Goal: Task Accomplishment & Management: Use online tool/utility

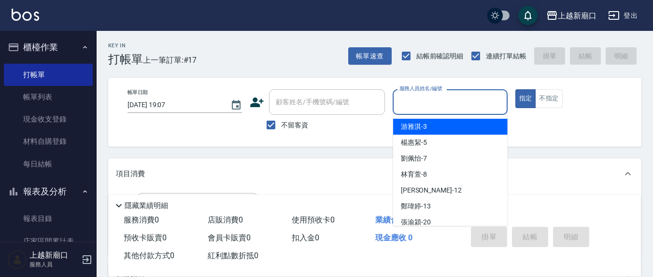
click at [421, 105] on input "服務人員姓名/編號" at bounding box center [450, 102] width 106 height 17
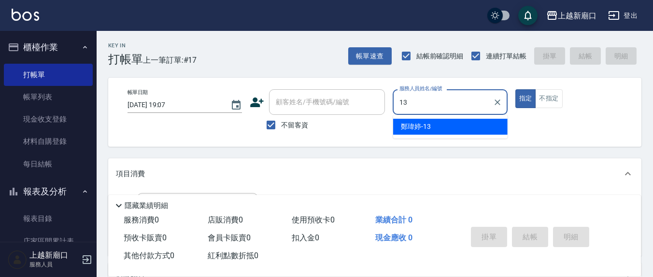
type input "鄭瑋婷-13"
type button "true"
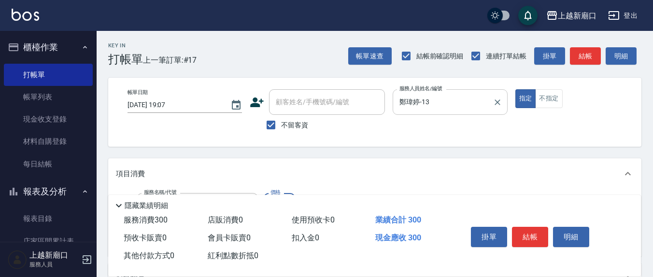
type input "歐娜洗髮精(210)"
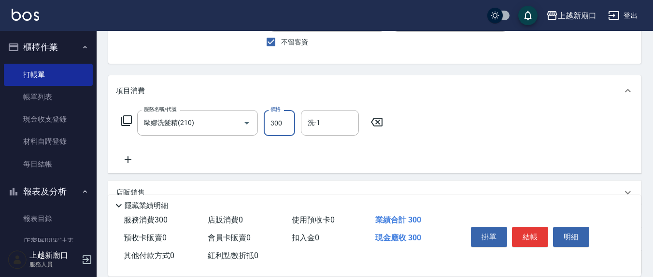
scroll to position [101, 0]
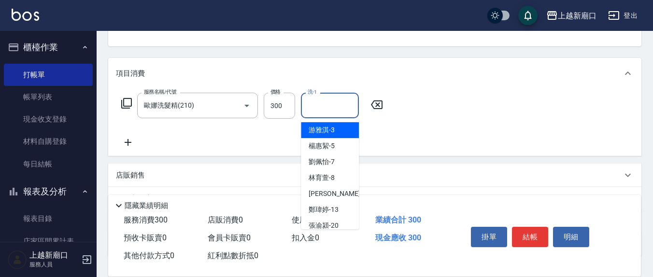
click at [331, 110] on input "洗-1" at bounding box center [329, 105] width 49 height 17
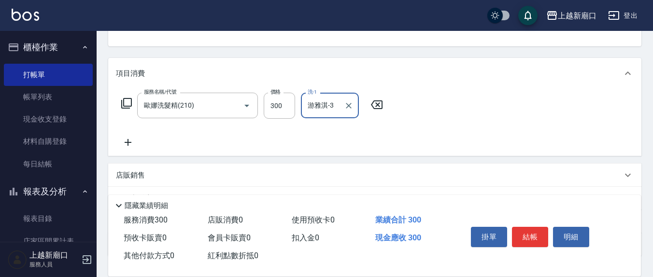
type input "游雅淇-3"
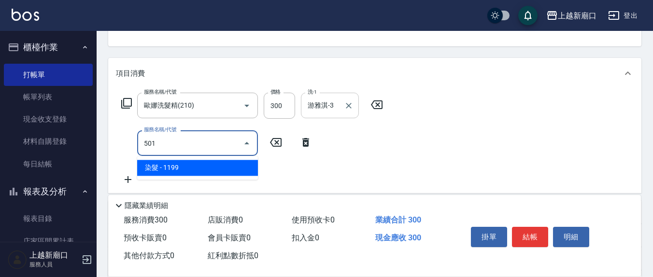
type input "染髮(501)"
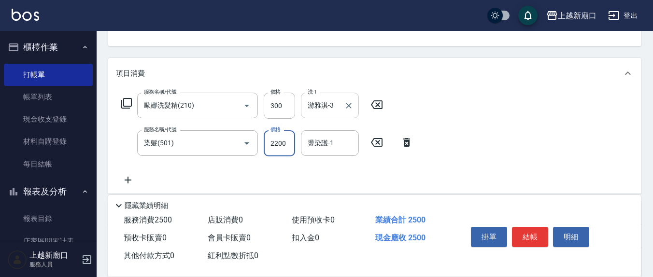
type input "2200"
type input "游雅淇-3"
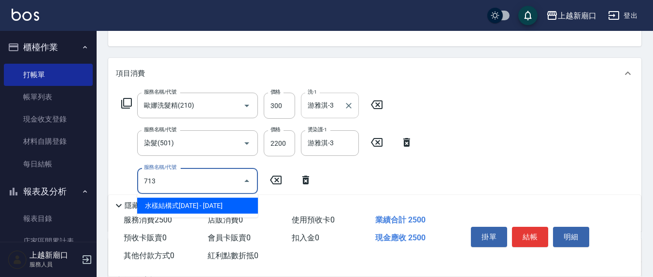
type input "水樣結構式1200(713)"
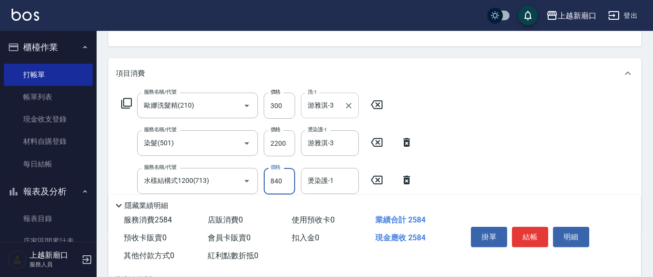
type input "840"
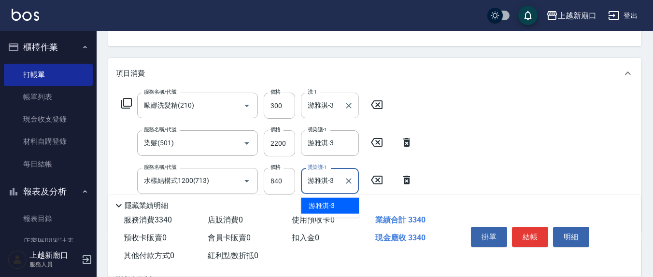
type input "游雅淇-3"
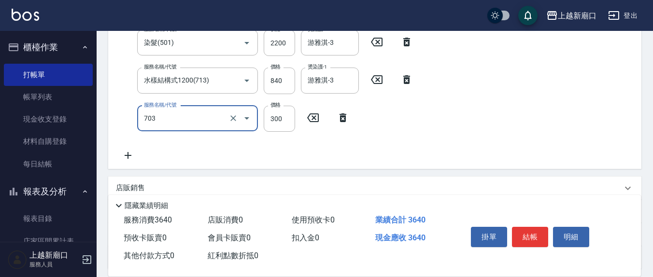
type input "(1236)設計師(703)"
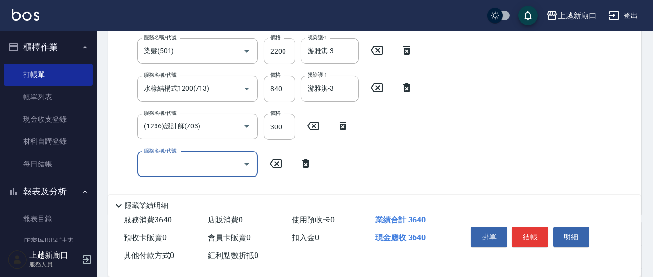
scroll to position [0, 0]
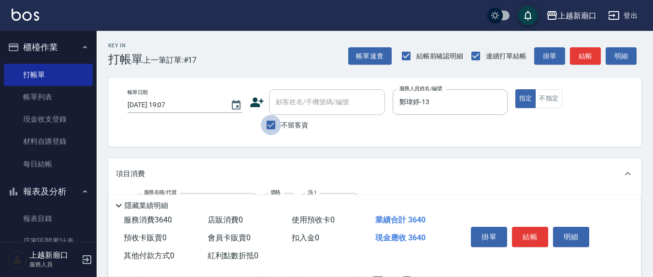
drag, startPoint x: 269, startPoint y: 123, endPoint x: 286, endPoint y: 113, distance: 20.0
click at [270, 123] on input "不留客資" at bounding box center [271, 125] width 20 height 20
checkbox input "false"
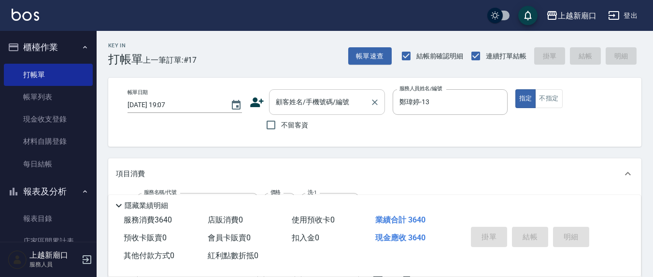
click at [287, 108] on input "顧客姓名/手機號碼/編號" at bounding box center [319, 102] width 93 height 17
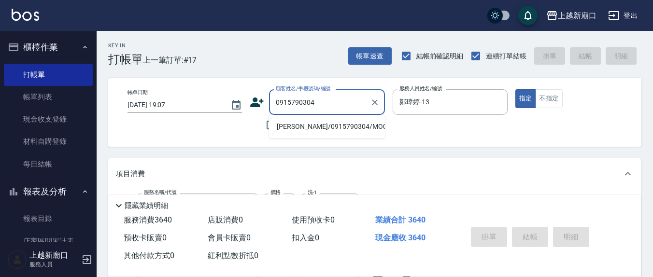
click at [330, 127] on li "[PERSON_NAME]/0915790304/MO0070" at bounding box center [327, 127] width 116 height 16
type input "[PERSON_NAME]/0915790304/MO0070"
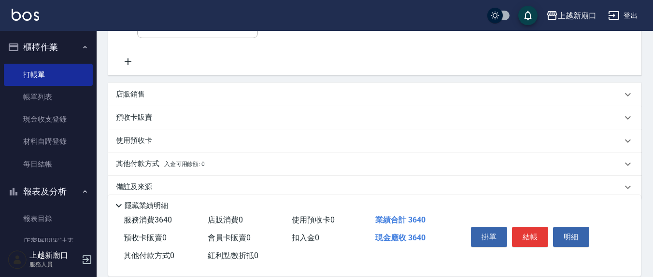
scroll to position [345, 0]
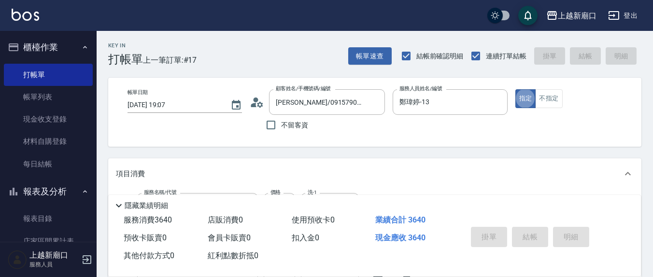
type input "[DATE] 20:05"
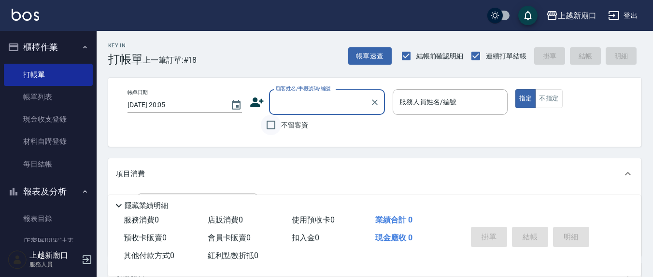
click at [269, 126] on input "不留客資" at bounding box center [271, 125] width 20 height 20
checkbox input "true"
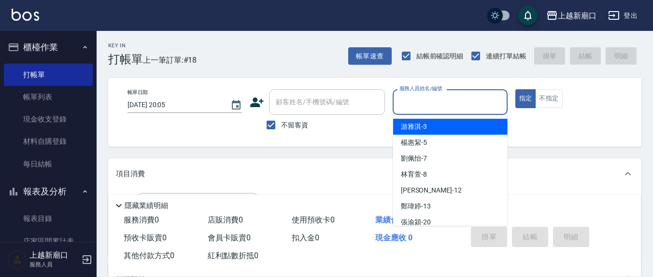
click at [459, 99] on input "服務人員姓名/編號" at bounding box center [450, 102] width 106 height 17
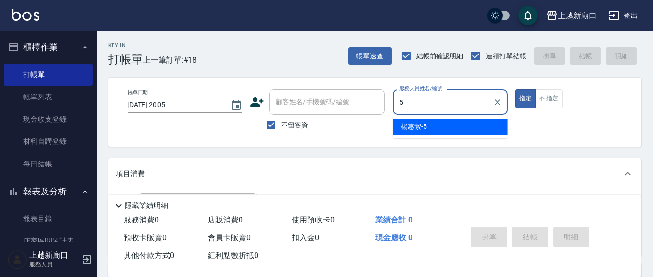
type input "[PERSON_NAME]5"
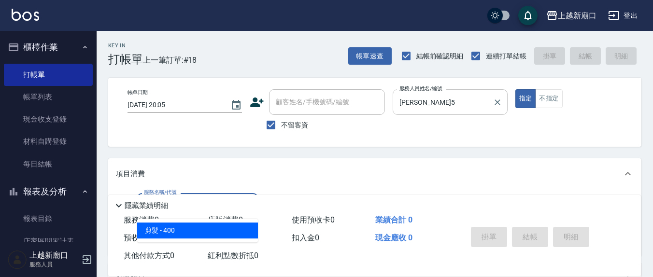
type input "剪髮(401)"
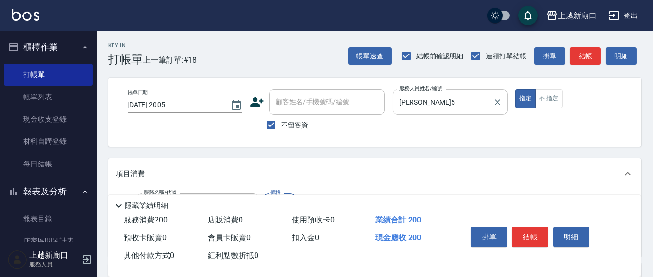
type input "200"
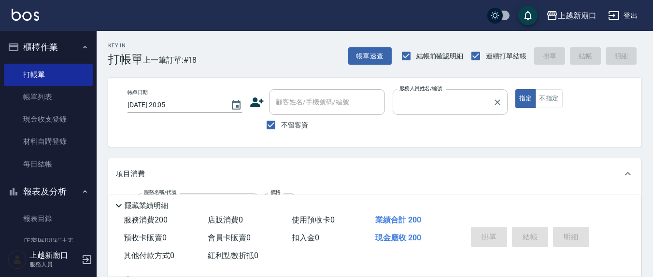
type input "[DATE] 20:06"
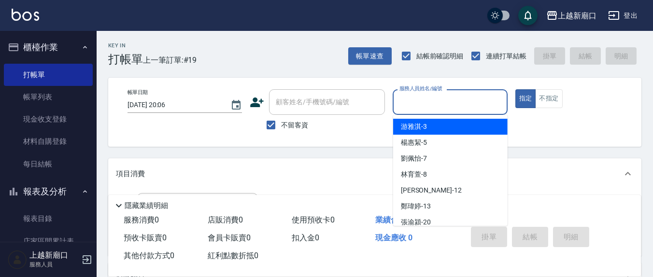
click at [408, 108] on input "服務人員姓名/編號" at bounding box center [450, 102] width 106 height 17
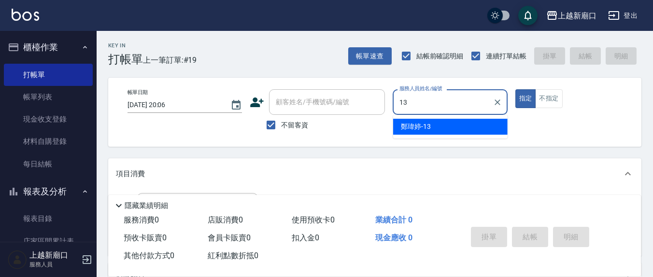
type input "鄭瑋婷-13"
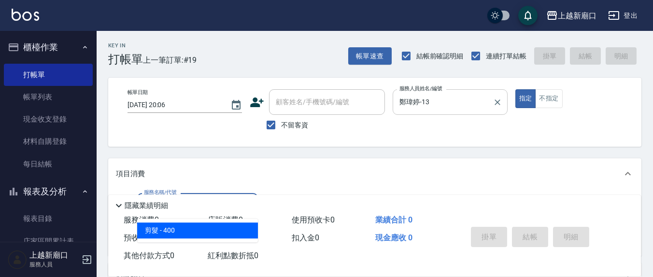
type input "剪髮(401)"
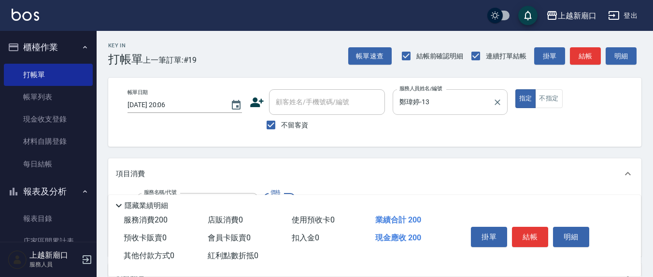
type input "200"
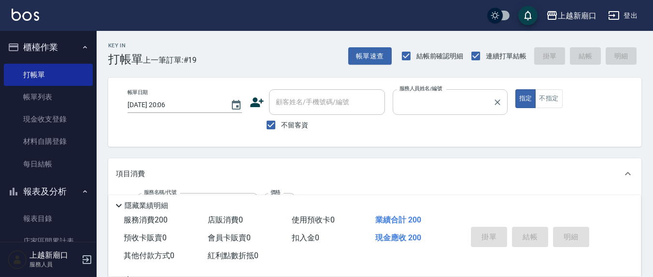
type input "[DATE] 20:07"
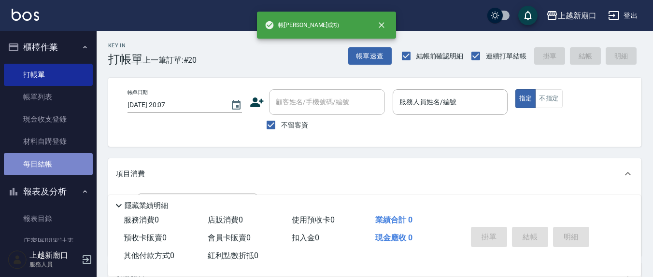
click at [75, 162] on link "每日結帳" at bounding box center [48, 164] width 89 height 22
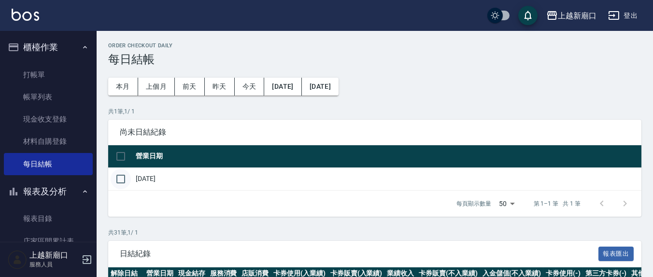
click at [116, 179] on input "checkbox" at bounding box center [121, 179] width 20 height 20
checkbox input "true"
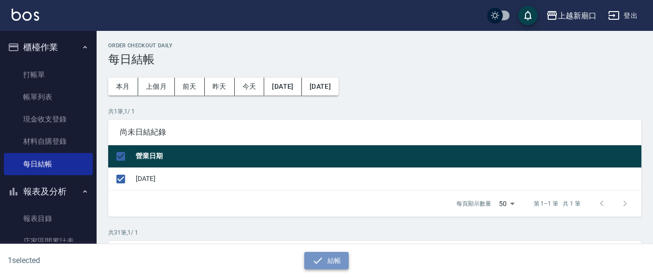
drag, startPoint x: 331, startPoint y: 266, endPoint x: 324, endPoint y: 266, distance: 7.7
click at [331, 266] on button "結帳" at bounding box center [326, 261] width 45 height 18
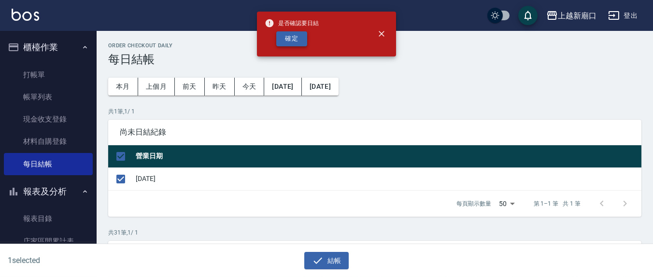
click at [290, 37] on button "確定" at bounding box center [291, 38] width 31 height 15
checkbox input "false"
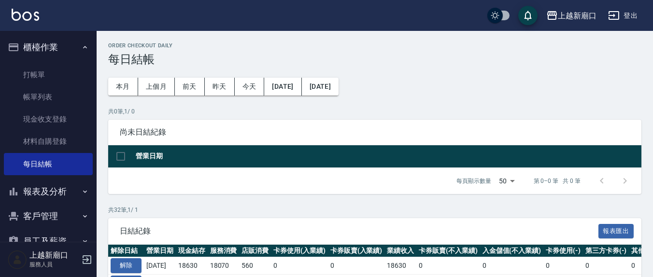
click at [60, 192] on button "報表及分析" at bounding box center [48, 191] width 89 height 25
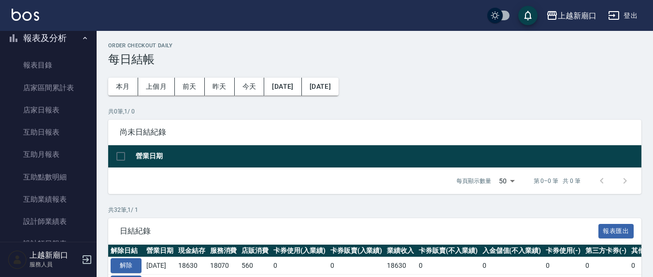
scroll to position [201, 0]
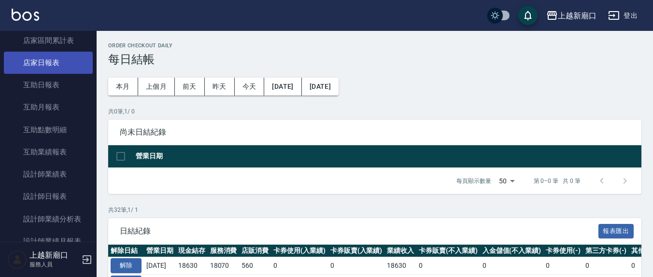
click at [62, 57] on link "店家日報表" at bounding box center [48, 63] width 89 height 22
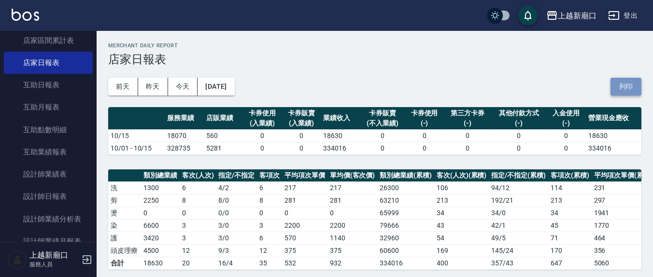
click at [634, 88] on button "列印" at bounding box center [626, 87] width 31 height 18
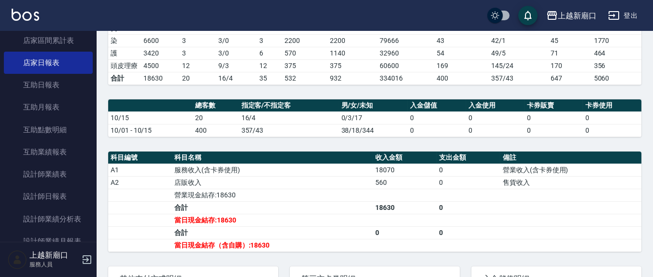
scroll to position [280, 0]
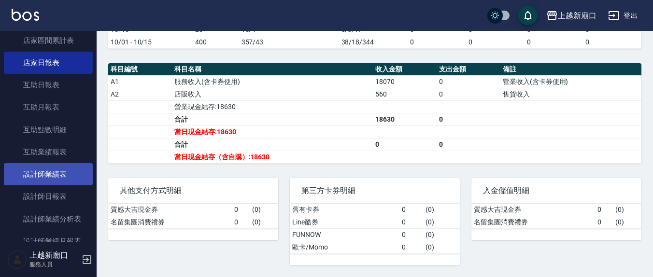
click at [64, 169] on link "設計師業績表" at bounding box center [48, 174] width 89 height 22
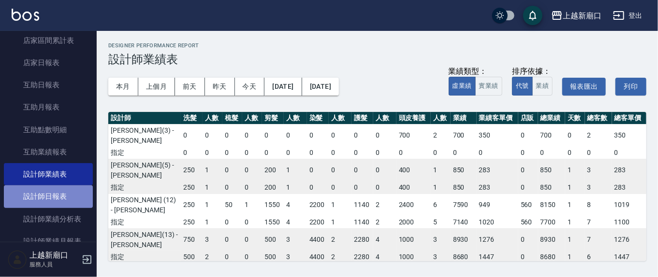
click at [75, 195] on link "設計師日報表" at bounding box center [48, 197] width 89 height 22
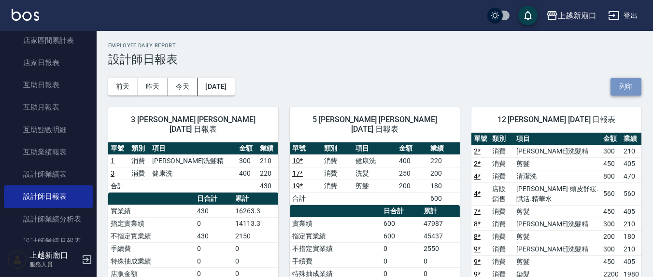
click at [629, 80] on button "列印" at bounding box center [626, 87] width 31 height 18
click at [631, 81] on button "列印" at bounding box center [626, 87] width 31 height 18
drag, startPoint x: 629, startPoint y: 85, endPoint x: 557, endPoint y: 241, distance: 171.2
click at [629, 79] on button "列印" at bounding box center [626, 87] width 31 height 18
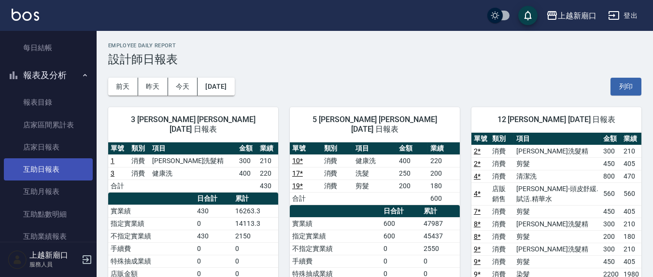
scroll to position [101, 0]
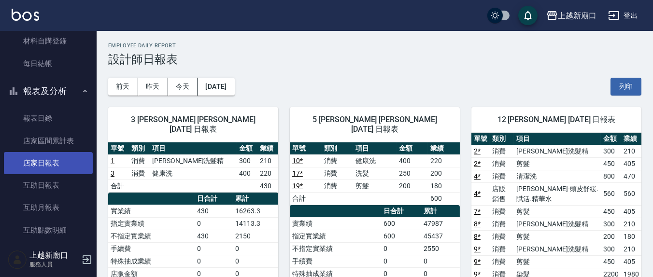
click at [46, 162] on link "店家日報表" at bounding box center [48, 163] width 89 height 22
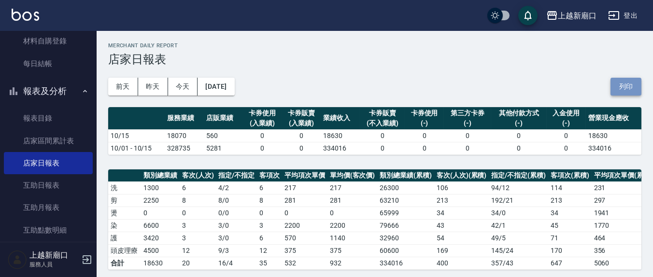
click at [623, 79] on button "列印" at bounding box center [626, 87] width 31 height 18
